Goal: Task Accomplishment & Management: Manage account settings

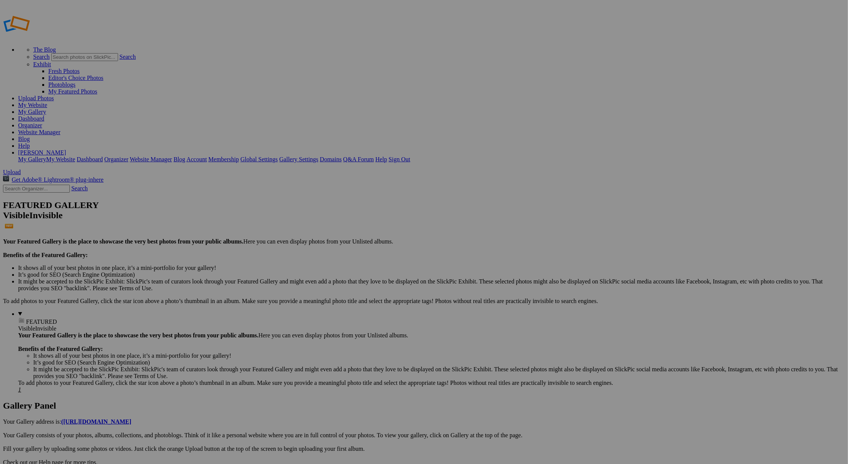
scroll to position [1, 0]
click at [54, 95] on link "Upload Photos" at bounding box center [36, 98] width 36 height 6
type input "Album-2025-09-24-1650"
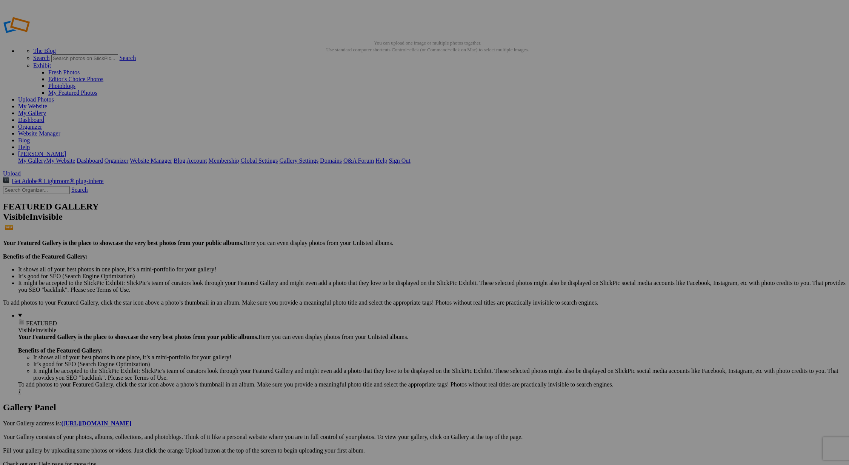
click at [42, 123] on link "Organizer" at bounding box center [30, 126] width 24 height 6
click at [355, 264] on link "Yes" at bounding box center [351, 261] width 9 height 6
click at [54, 96] on link "Upload Photos" at bounding box center [36, 99] width 36 height 6
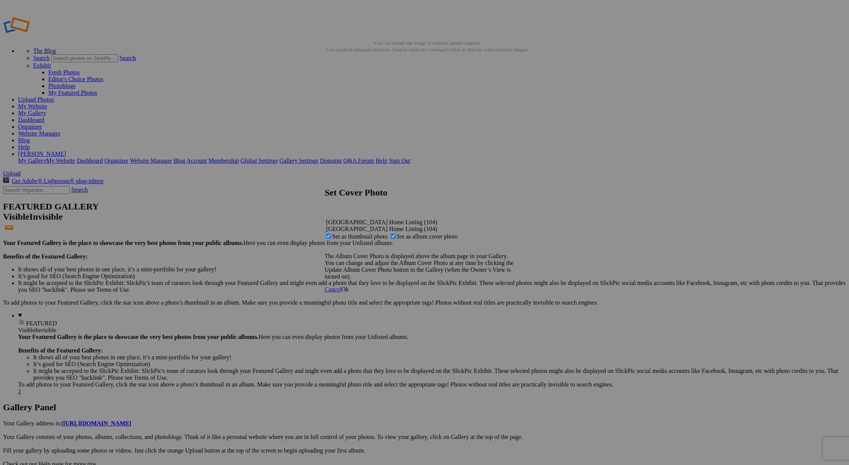
click at [349, 292] on span "Ok" at bounding box center [345, 289] width 8 height 6
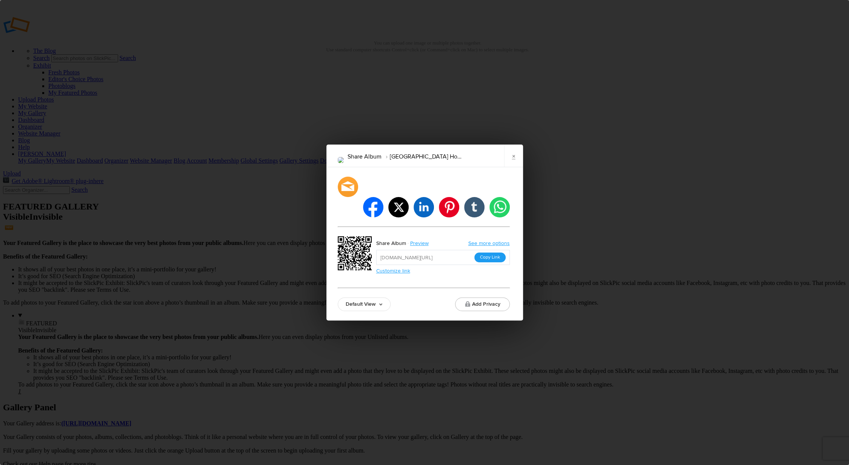
click at [490, 252] on button "Copy Link" at bounding box center [489, 257] width 31 height 10
